Goal: Book appointment/travel/reservation

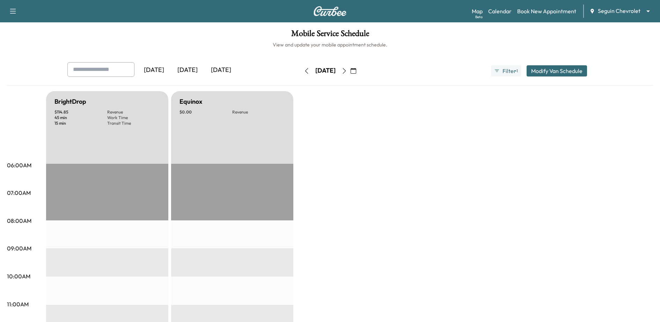
click at [193, 69] on div "[DATE]" at bounding box center [188, 70] width 34 height 16
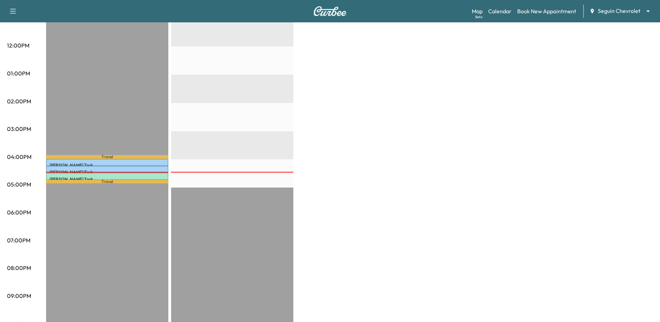
scroll to position [285, 0]
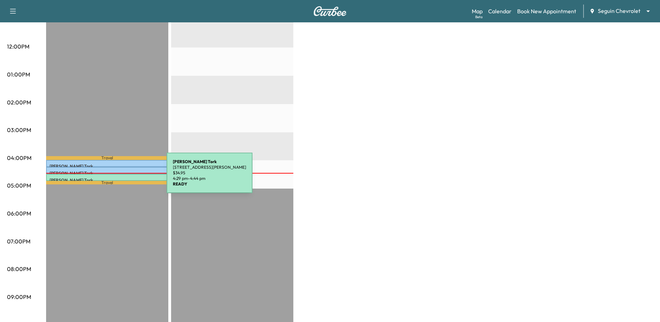
click at [114, 178] on p "[PERSON_NAME]" at bounding box center [107, 181] width 115 height 6
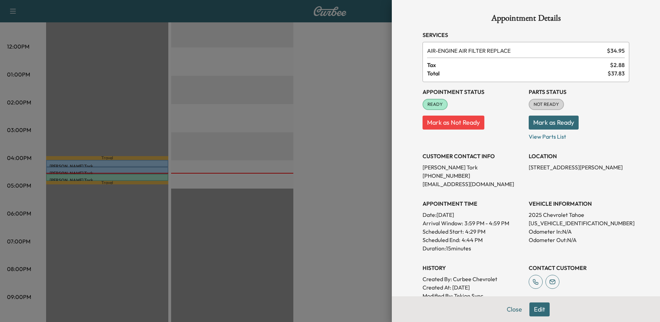
click at [291, 162] on div at bounding box center [330, 161] width 660 height 322
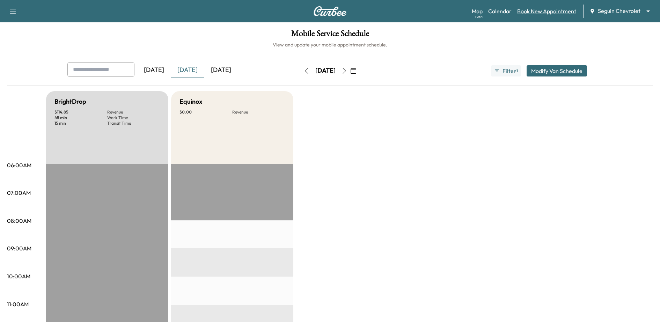
click at [532, 12] on link "Book New Appointment" at bounding box center [546, 11] width 59 height 8
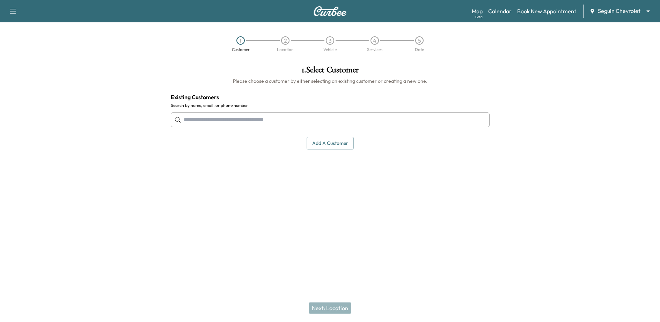
click at [309, 124] on input "text" at bounding box center [330, 120] width 319 height 15
type input "*******"
click at [476, 11] on link "Map Beta" at bounding box center [477, 11] width 11 height 8
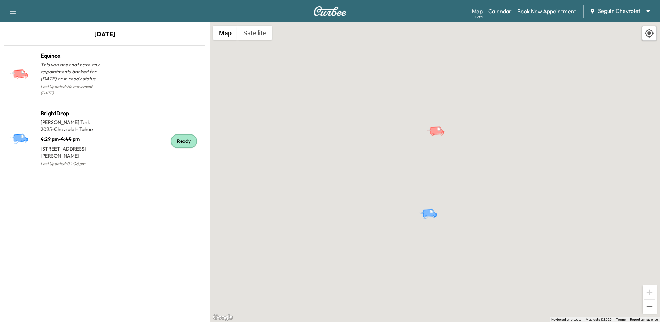
click at [117, 33] on p "August 11, 2025" at bounding box center [105, 35] width 210 height 13
click at [504, 10] on link "Calendar" at bounding box center [499, 11] width 23 height 8
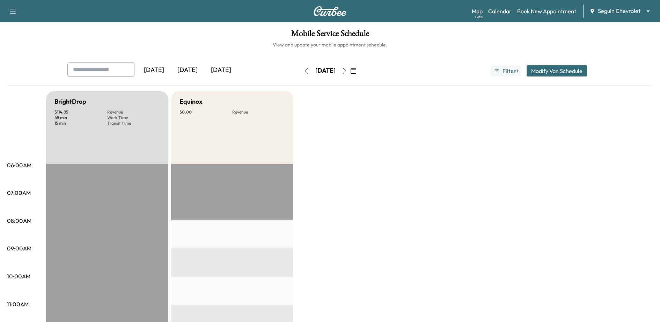
click at [350, 73] on button "button" at bounding box center [345, 70] width 12 height 11
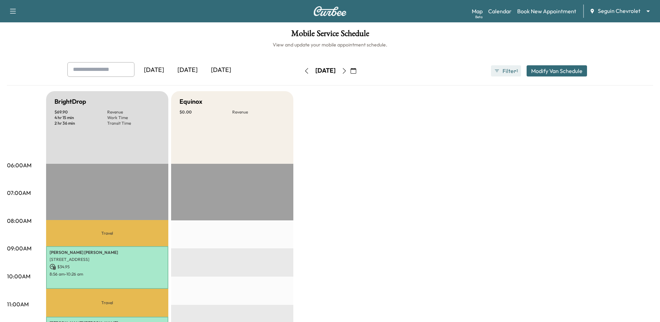
click at [508, 74] on span "Filter" at bounding box center [509, 71] width 13 height 8
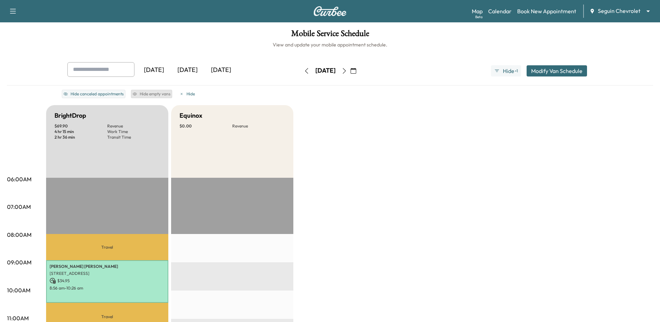
click at [144, 92] on button "Hide empty vans" at bounding box center [151, 94] width 41 height 8
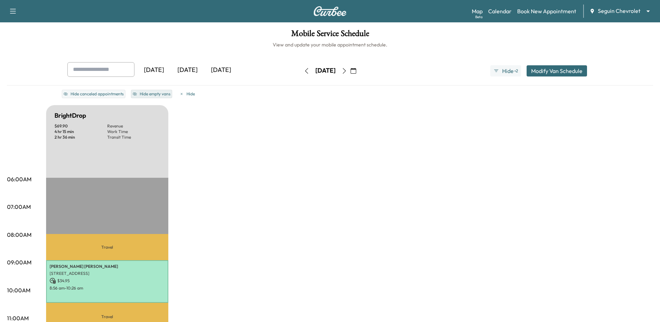
click at [144, 92] on button "Hide empty vans" at bounding box center [151, 94] width 41 height 8
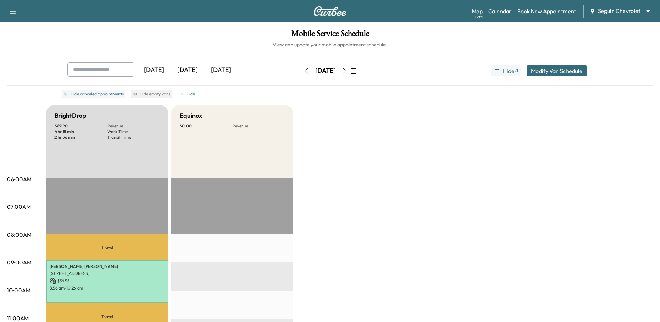
click at [347, 71] on icon "button" at bounding box center [345, 71] width 6 height 6
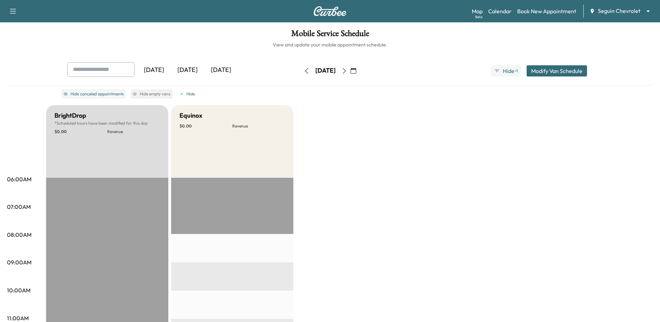
click at [544, 74] on button "Modify Van Schedule" at bounding box center [557, 70] width 60 height 11
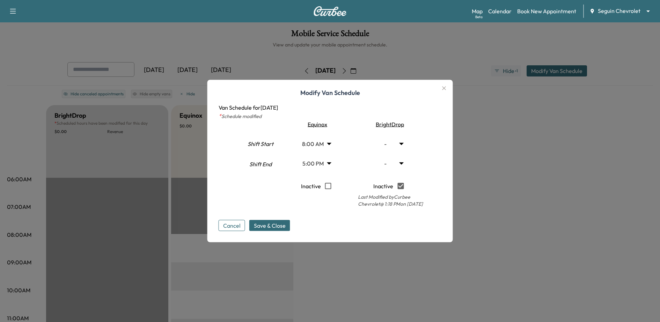
click at [445, 90] on icon "button" at bounding box center [444, 88] width 4 height 4
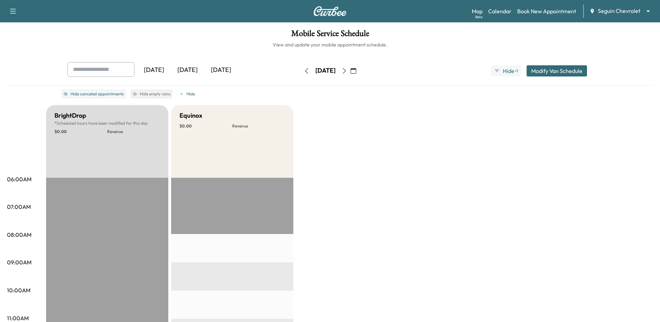
click at [356, 68] on icon "button" at bounding box center [354, 71] width 6 height 6
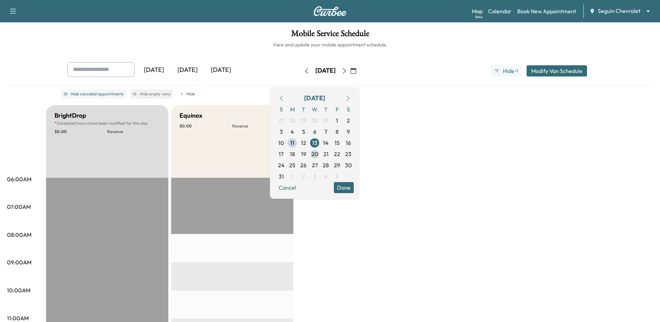
click at [318, 154] on span "20" at bounding box center [315, 154] width 7 height 8
click at [354, 189] on button "Done" at bounding box center [344, 187] width 20 height 11
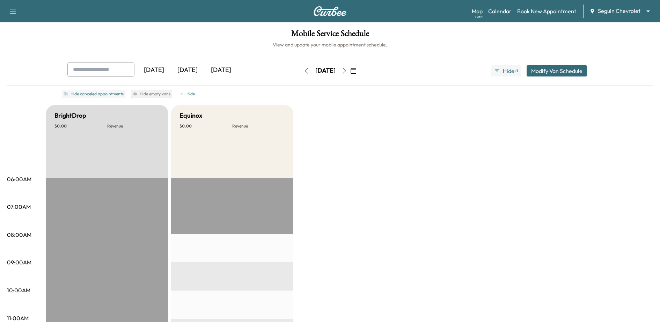
click at [194, 67] on div "[DATE]" at bounding box center [188, 70] width 34 height 16
click at [223, 68] on div "[DATE]" at bounding box center [221, 70] width 34 height 16
